Goal: Information Seeking & Learning: Learn about a topic

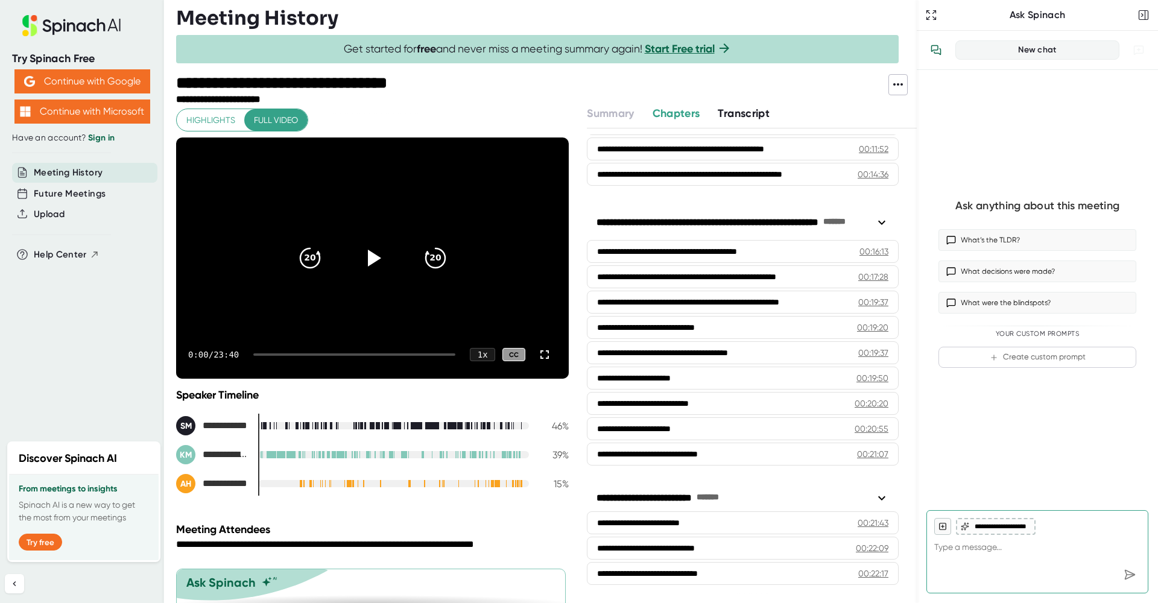
click at [744, 114] on span "Transcript" at bounding box center [744, 113] width 52 height 13
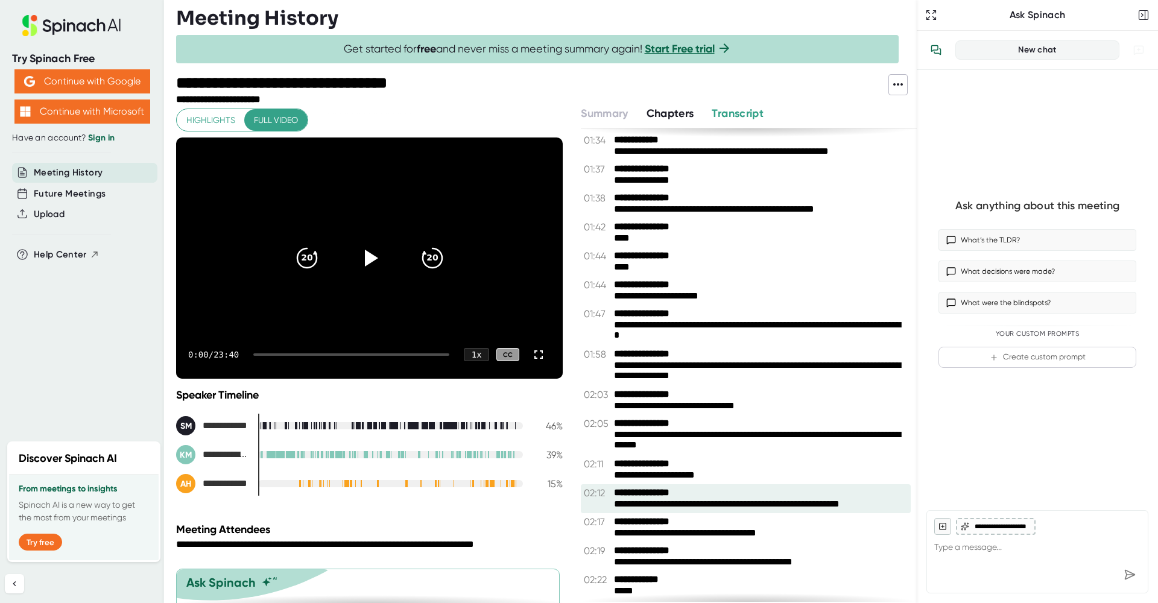
scroll to position [729, 0]
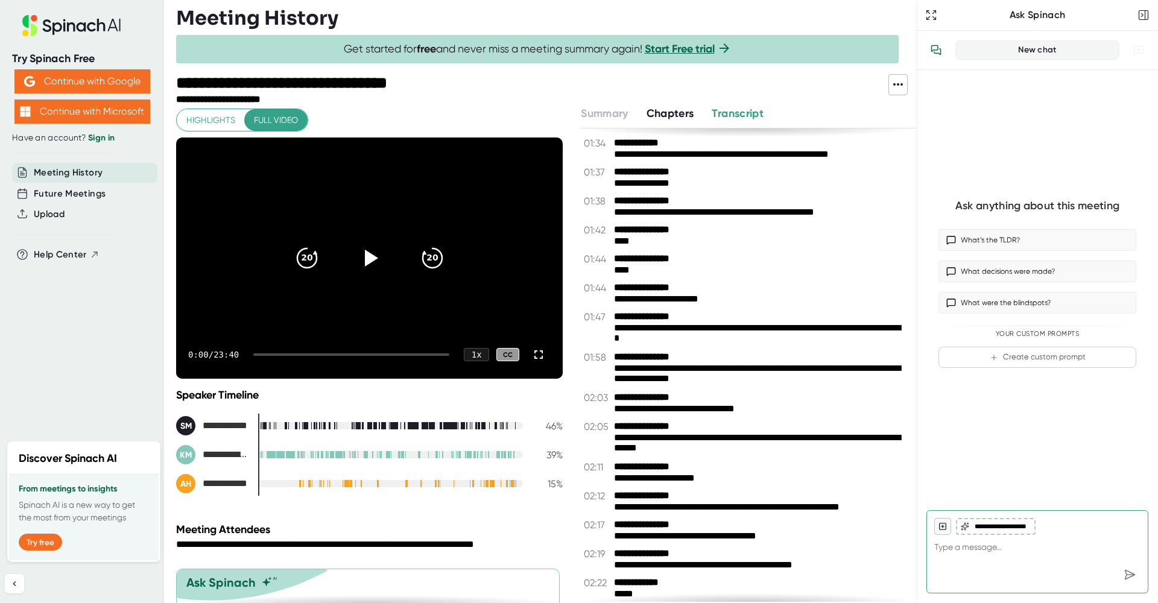
click at [836, 99] on div at bounding box center [665, 89] width 447 height 31
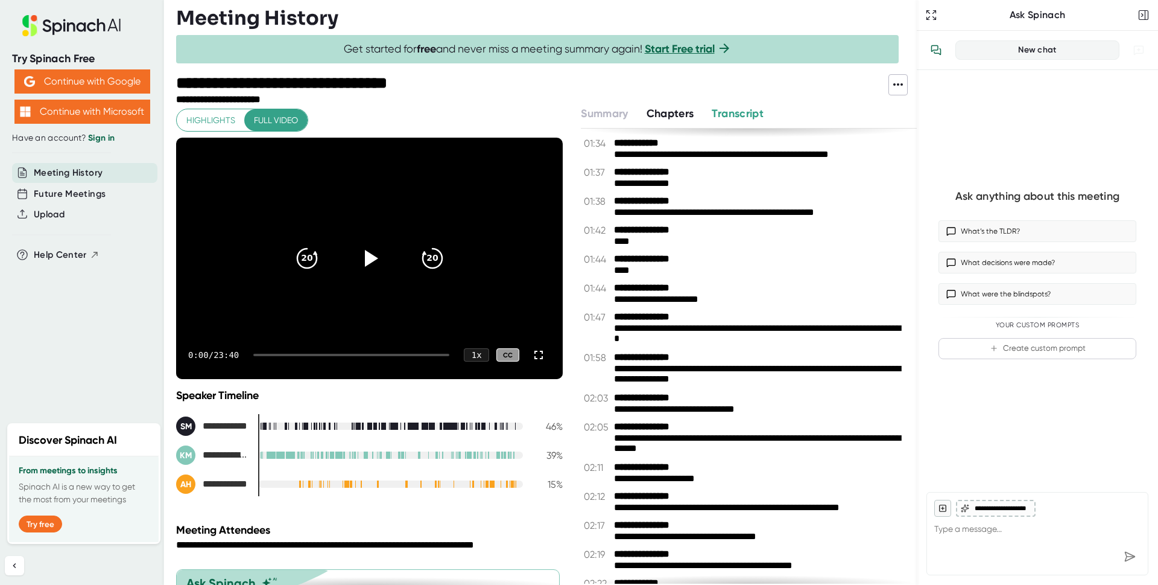
click at [881, 6] on div "Meeting History" at bounding box center [546, 18] width 741 height 24
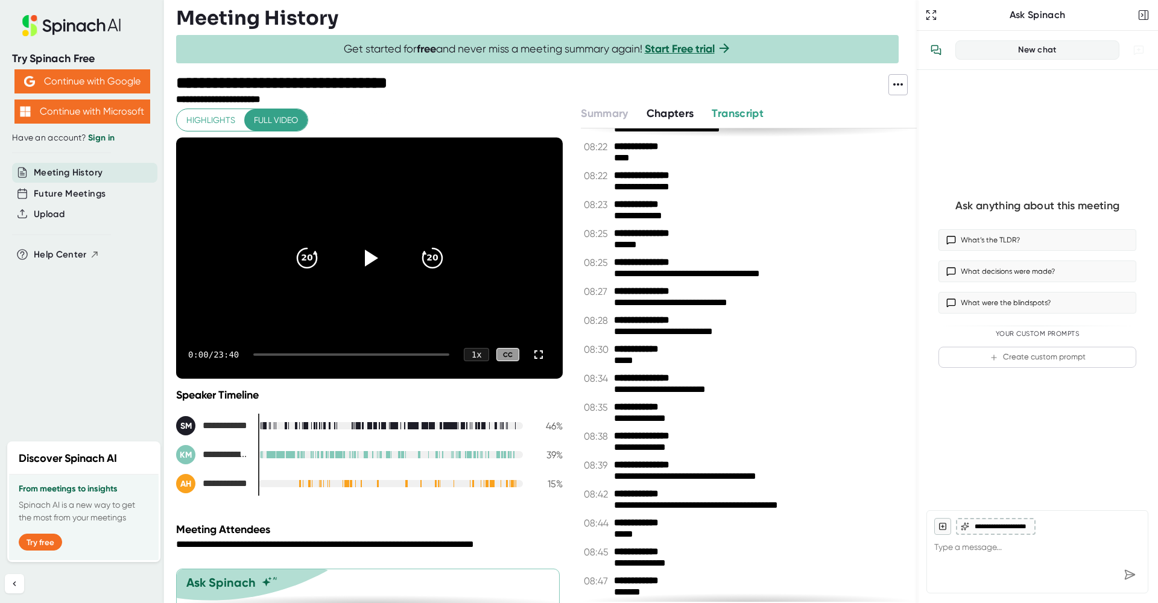
scroll to position [6060, 0]
